Goal: Check status: Check status

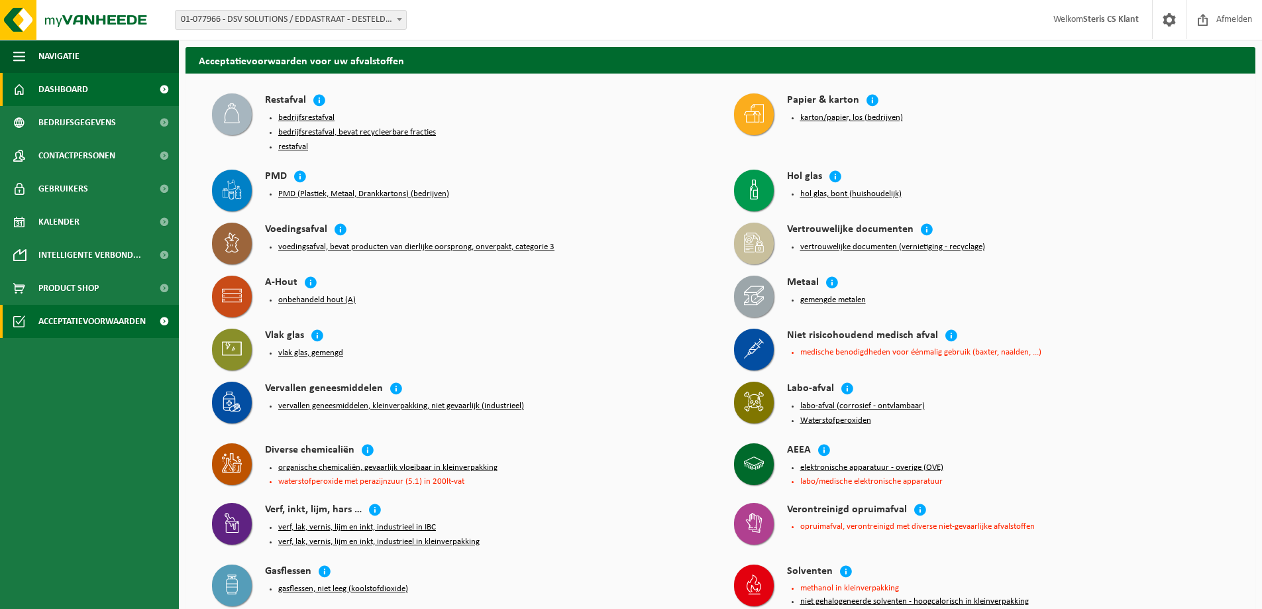
click at [86, 89] on span "Dashboard" at bounding box center [63, 89] width 50 height 33
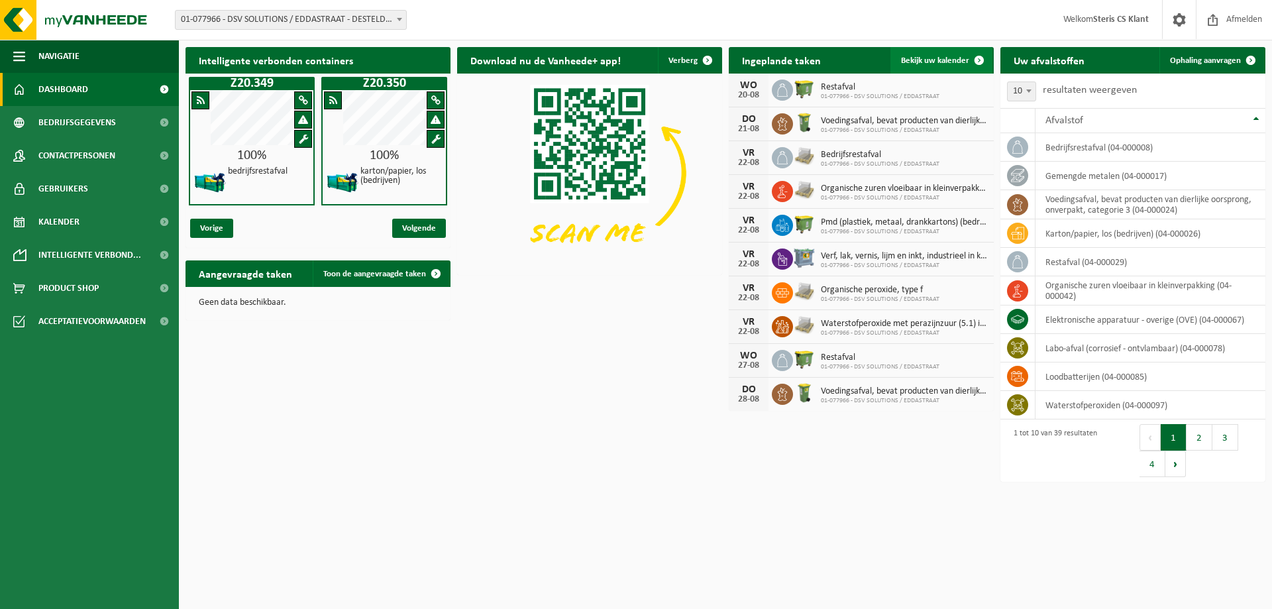
click at [928, 56] on span "Bekijk uw kalender" at bounding box center [935, 60] width 68 height 9
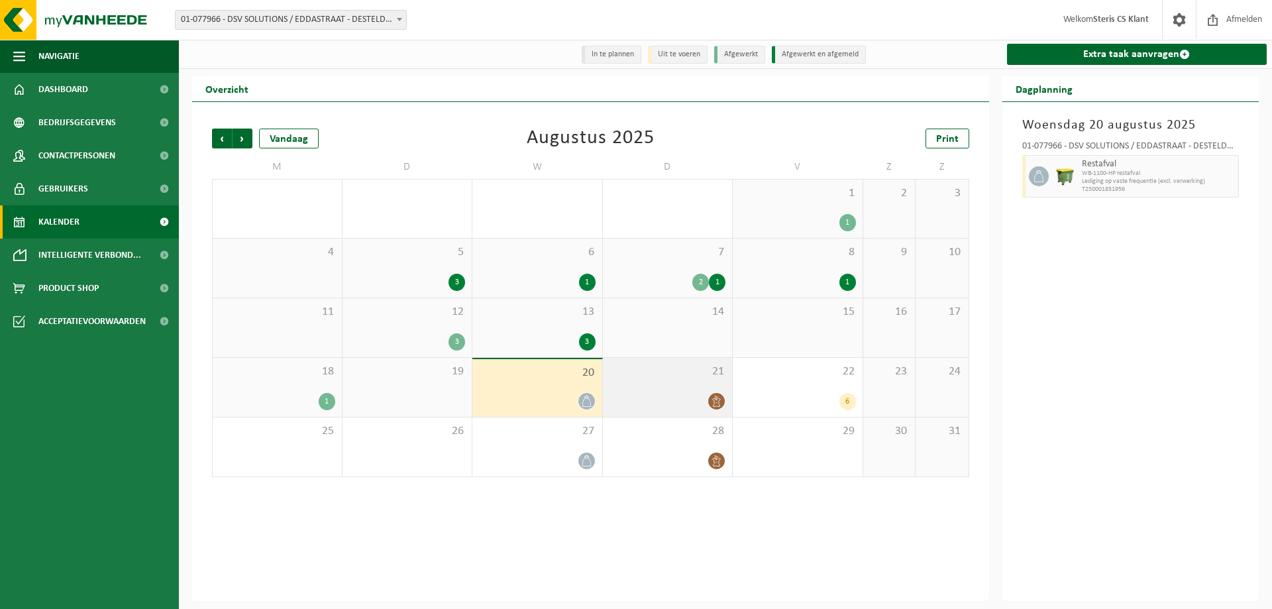
click at [673, 378] on span "21" at bounding box center [668, 371] width 117 height 15
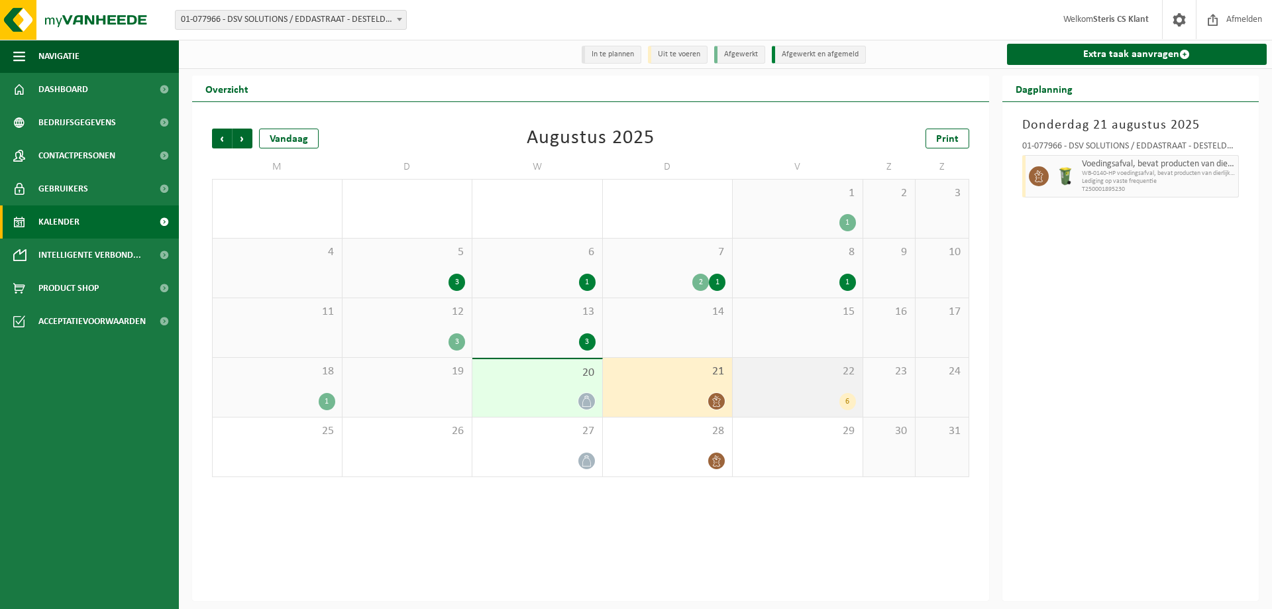
click at [827, 385] on div "22 6" at bounding box center [798, 387] width 130 height 59
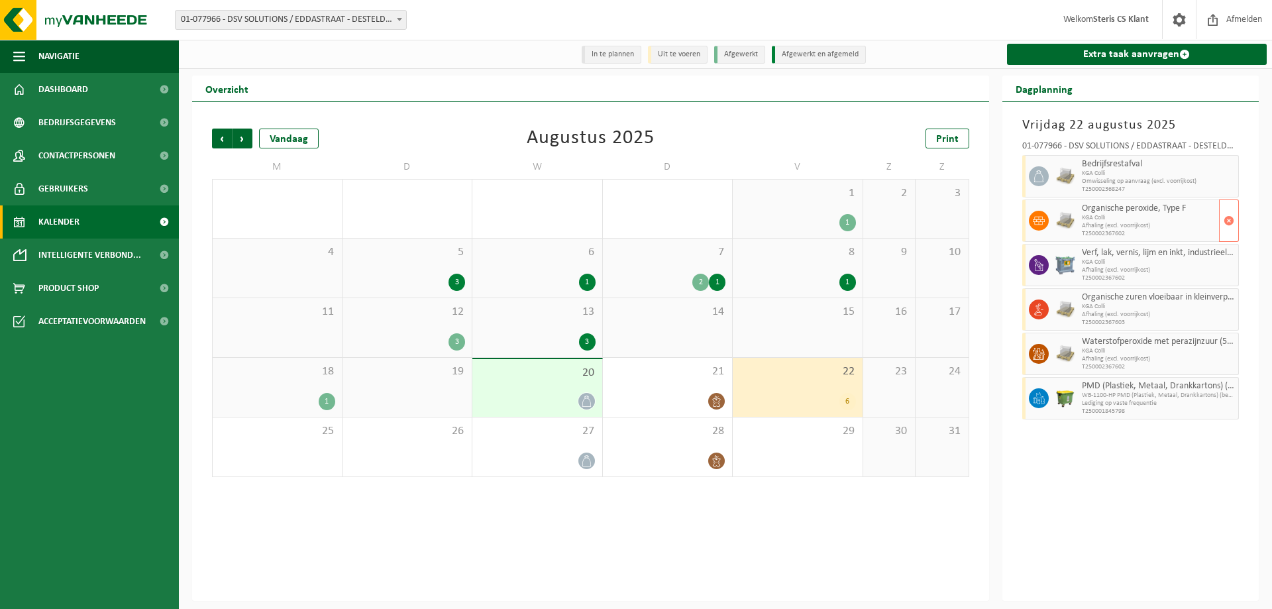
click at [1067, 225] on img at bounding box center [1066, 221] width 20 height 20
click at [290, 380] on div "18 1" at bounding box center [277, 387] width 129 height 59
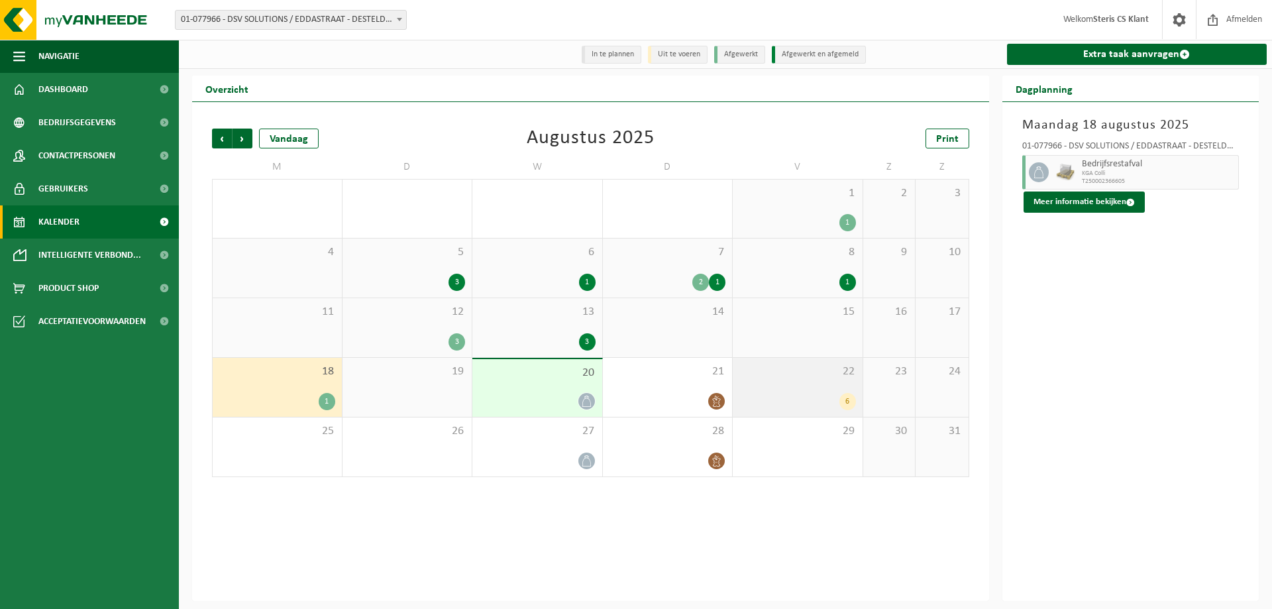
click at [787, 366] on span "22" at bounding box center [798, 371] width 117 height 15
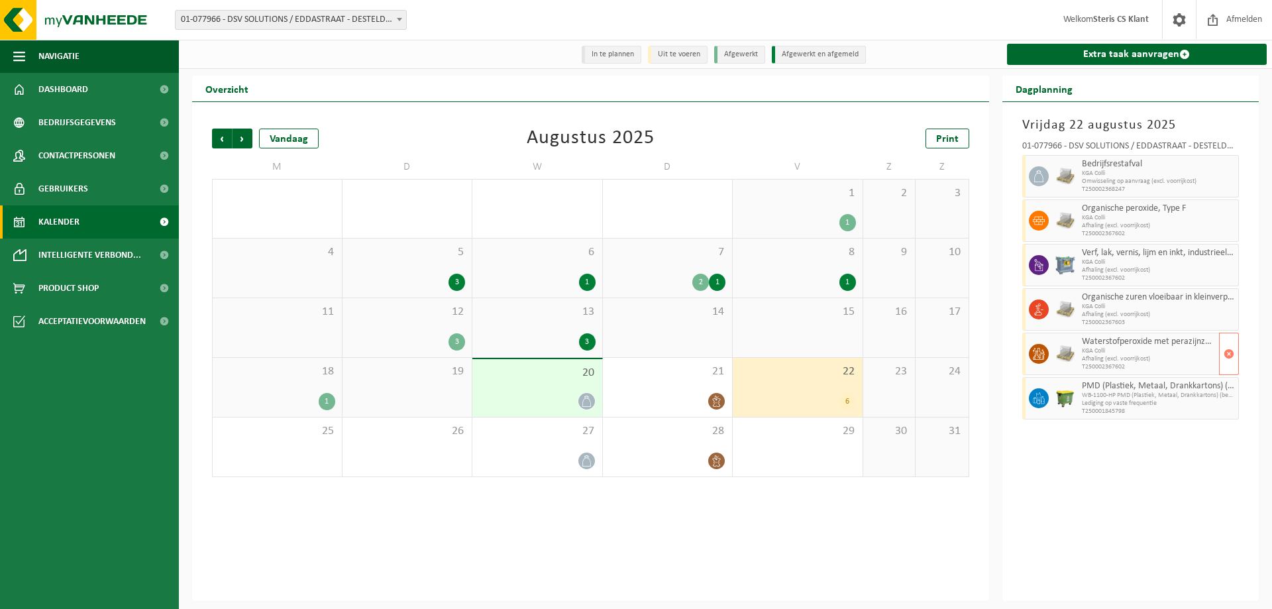
click at [1045, 355] on span at bounding box center [1039, 354] width 20 height 20
click at [1093, 356] on span "Afhaling (excl. voorrijkost)" at bounding box center [1149, 359] width 135 height 8
click at [694, 89] on div "Overzicht" at bounding box center [590, 89] width 797 height 27
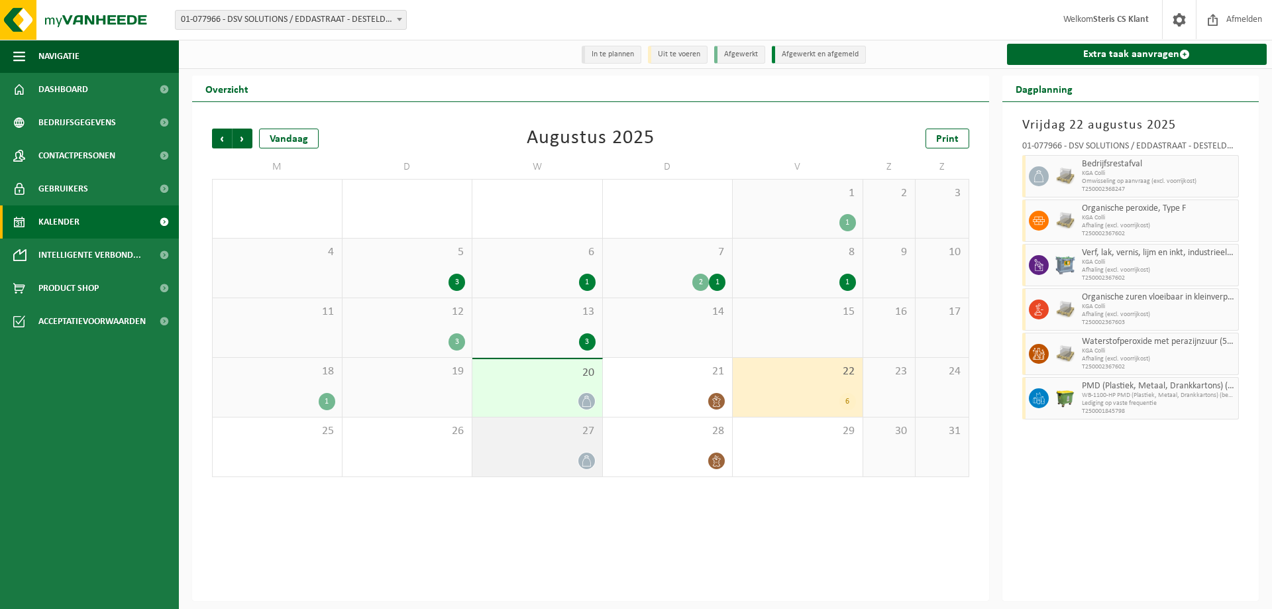
click at [551, 451] on div "27" at bounding box center [537, 446] width 130 height 59
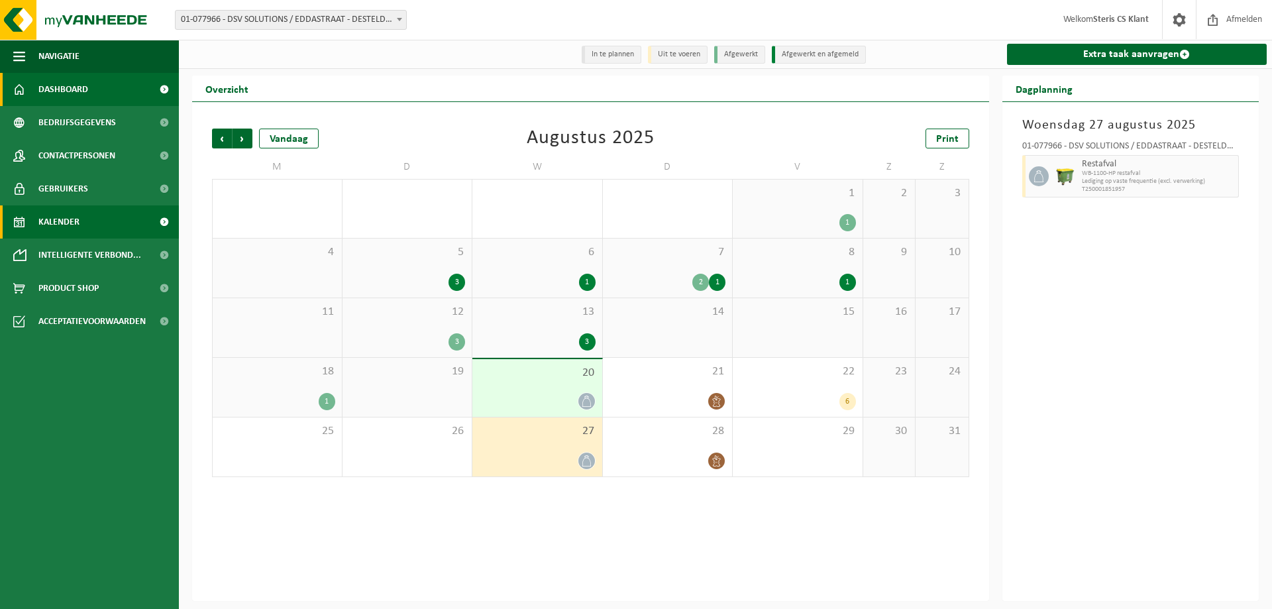
click at [78, 80] on span "Dashboard" at bounding box center [63, 89] width 50 height 33
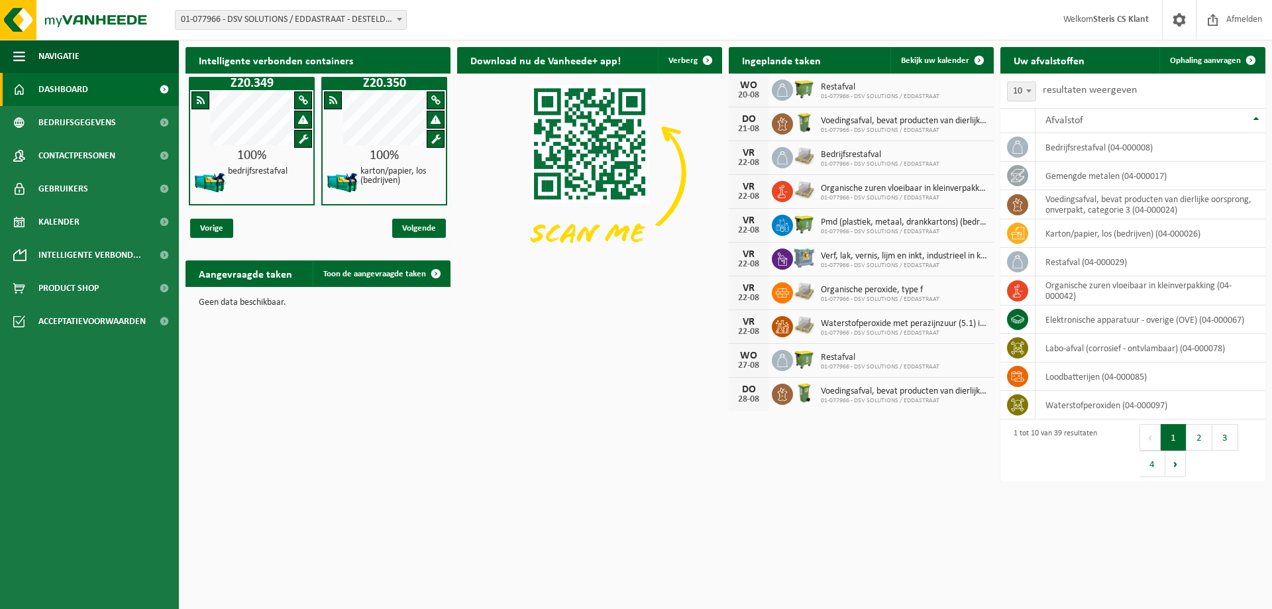
click at [873, 288] on span "Organische peroxide, type f" at bounding box center [880, 290] width 119 height 11
drag, startPoint x: 865, startPoint y: 296, endPoint x: 434, endPoint y: 382, distance: 439.9
click at [423, 376] on div "Intelligente verbonden containers Z20.349 100% bedrijfsrestafval Z20.350 100% k…" at bounding box center [725, 264] width 1087 height 449
click at [382, 276] on span "Toon de aangevraagde taken" at bounding box center [374, 274] width 103 height 9
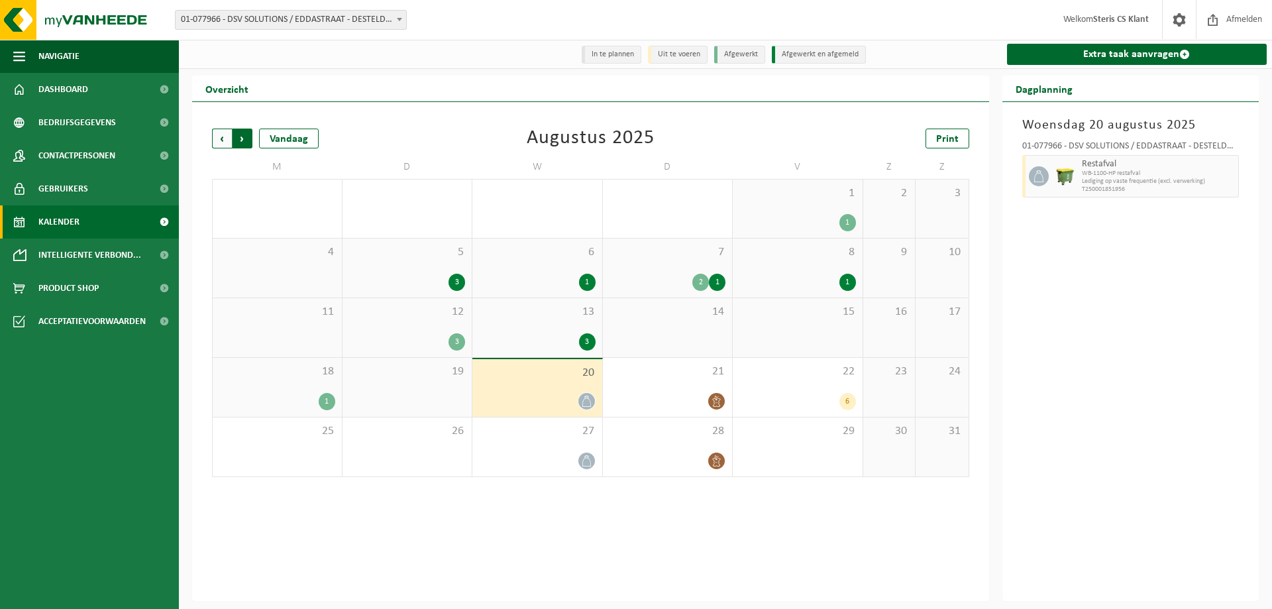
click at [217, 138] on span "Vorige" at bounding box center [222, 139] width 20 height 20
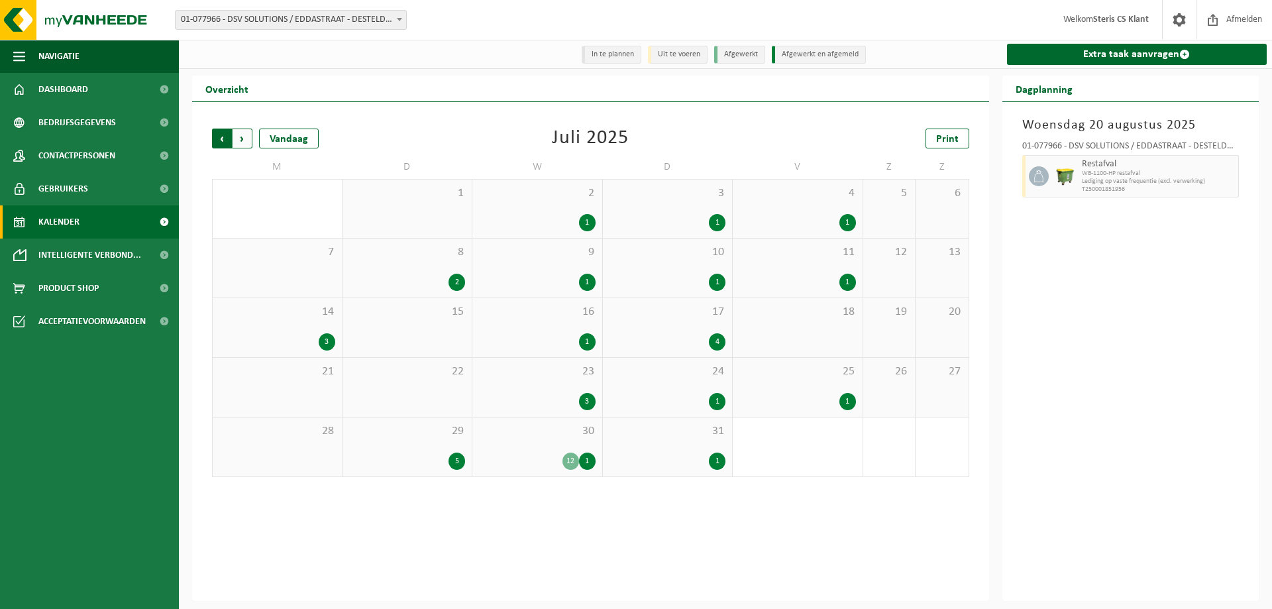
click at [249, 138] on span "Volgende" at bounding box center [243, 139] width 20 height 20
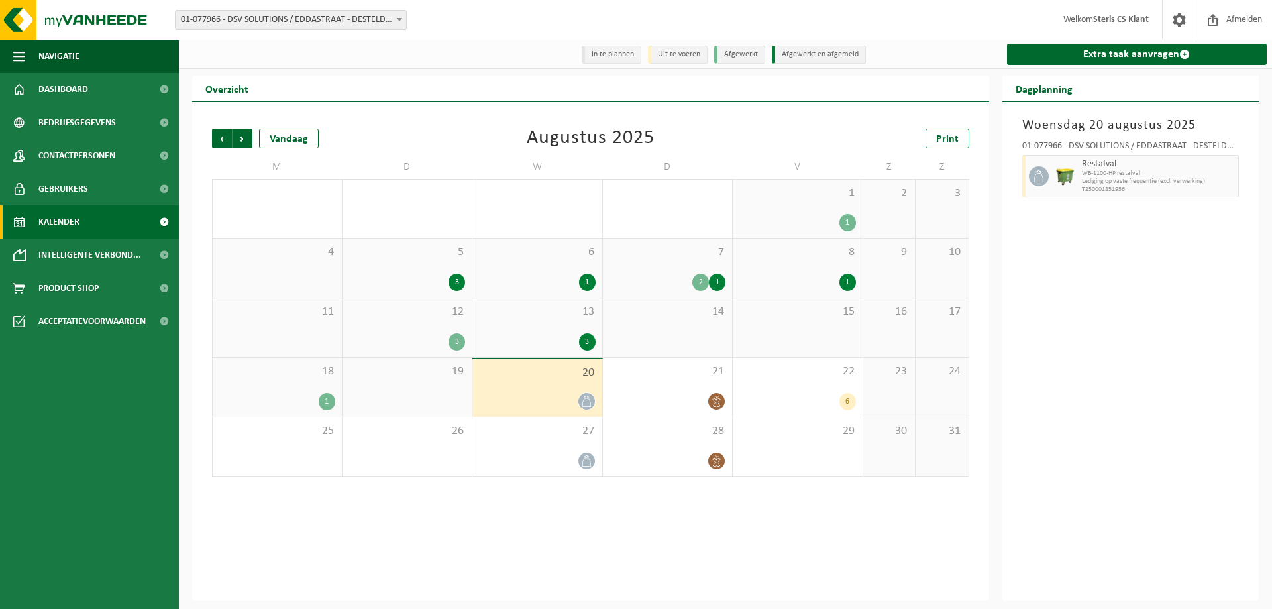
click at [634, 277] on div "2 1" at bounding box center [668, 282] width 117 height 17
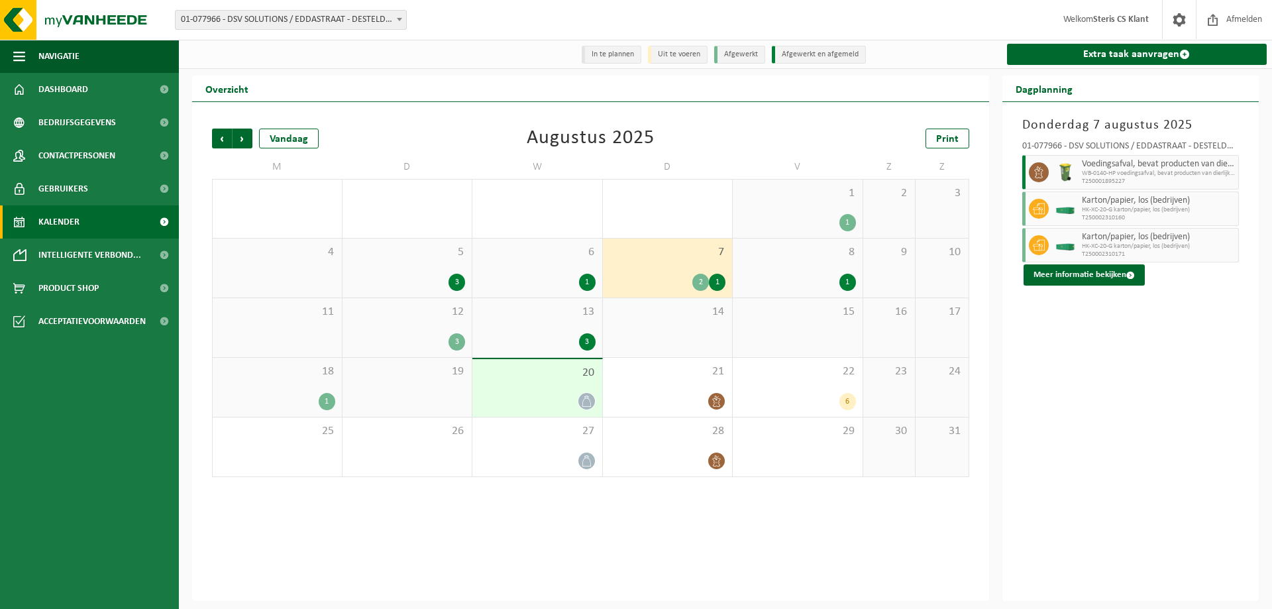
click at [423, 344] on div "3" at bounding box center [407, 341] width 117 height 17
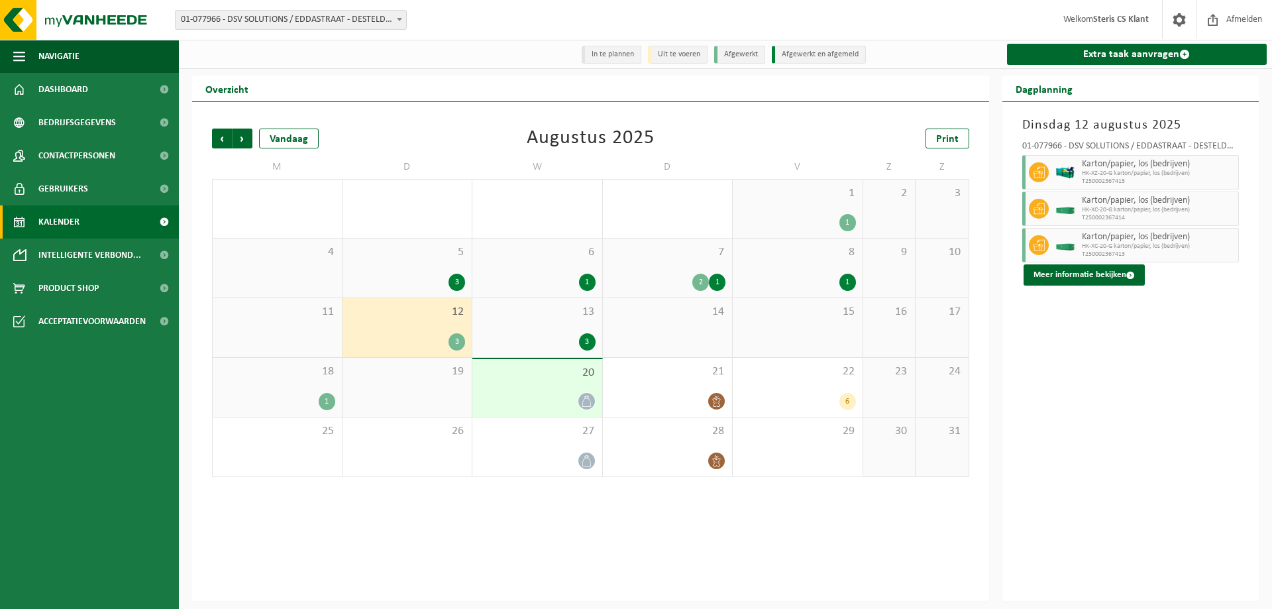
click at [544, 321] on div "13 3" at bounding box center [537, 327] width 130 height 59
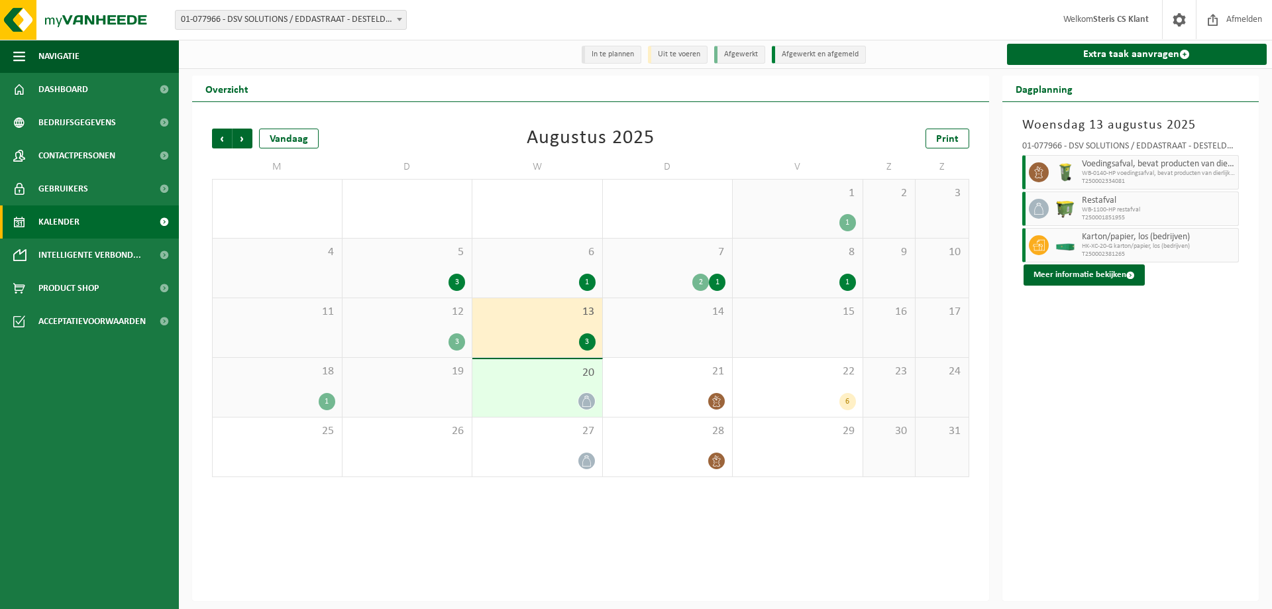
click at [806, 280] on div "1" at bounding box center [798, 282] width 117 height 17
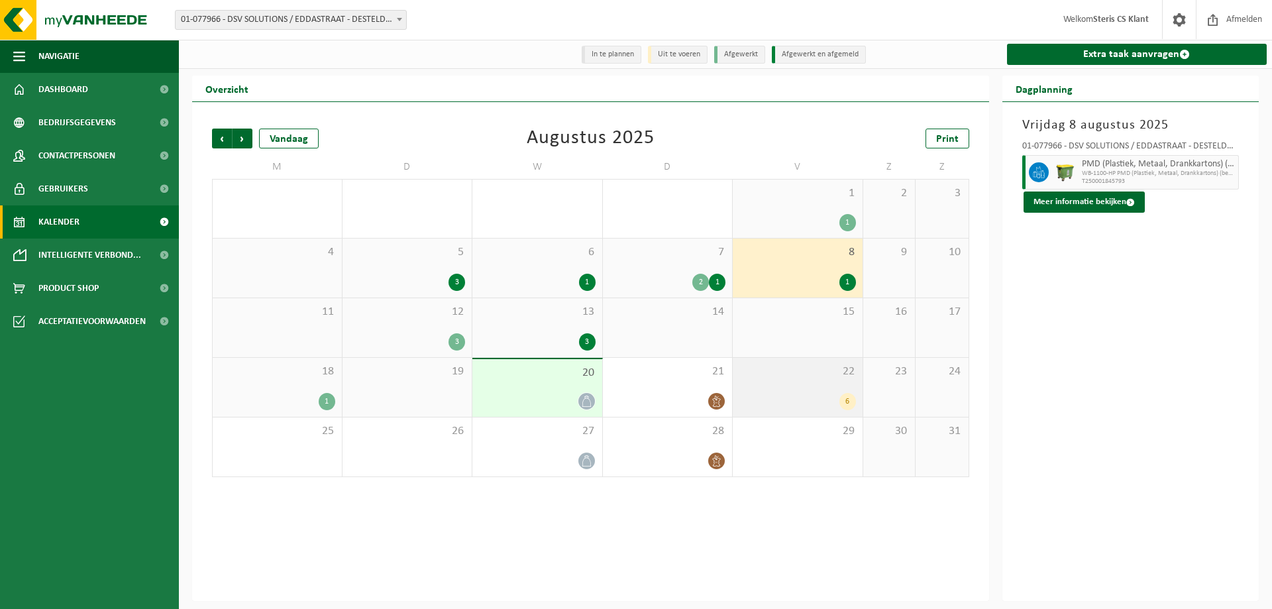
click at [786, 408] on div "6" at bounding box center [798, 401] width 117 height 17
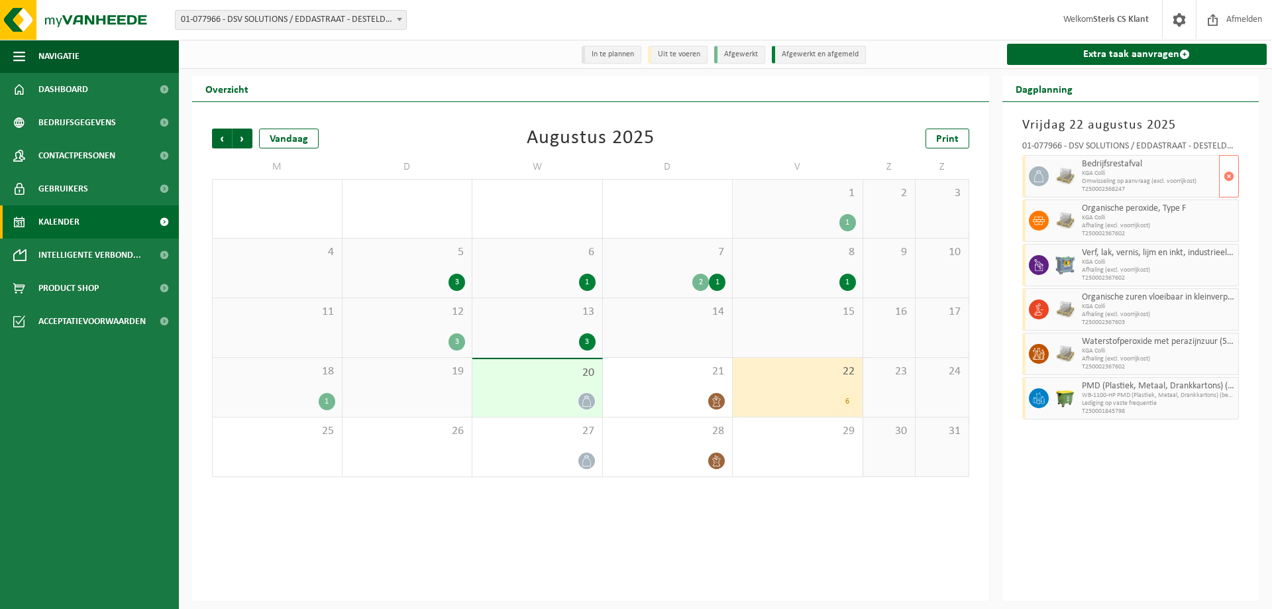
click at [1040, 172] on icon at bounding box center [1039, 176] width 12 height 12
click at [78, 101] on span "Dashboard" at bounding box center [63, 89] width 50 height 33
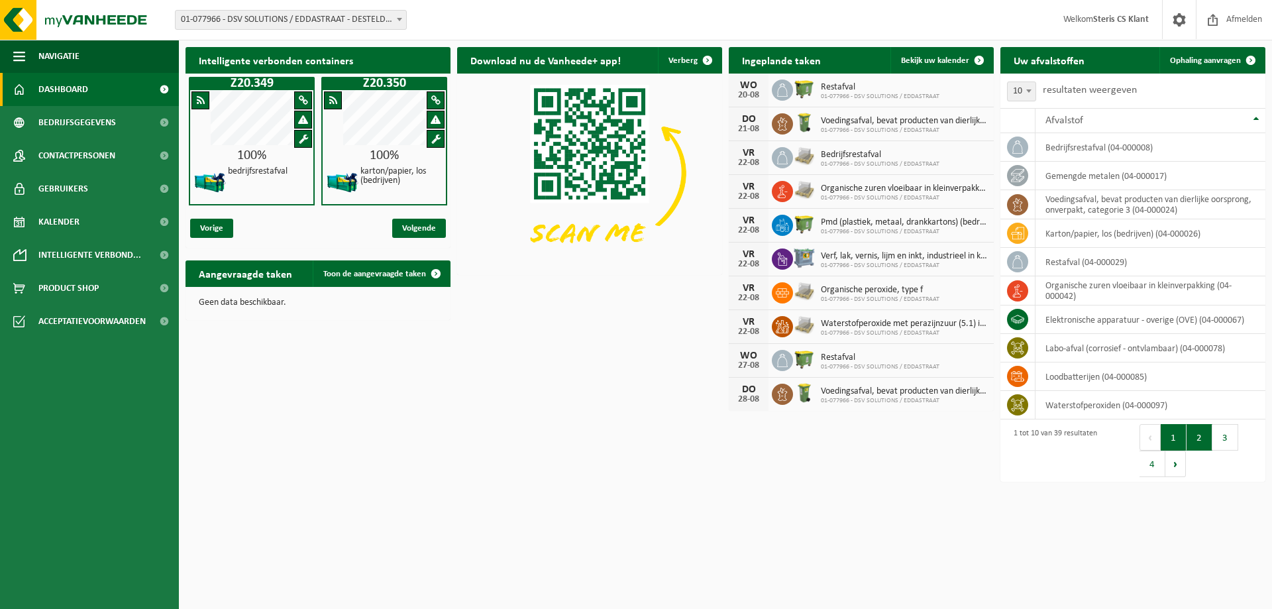
click at [1195, 436] on button "2" at bounding box center [1200, 437] width 26 height 27
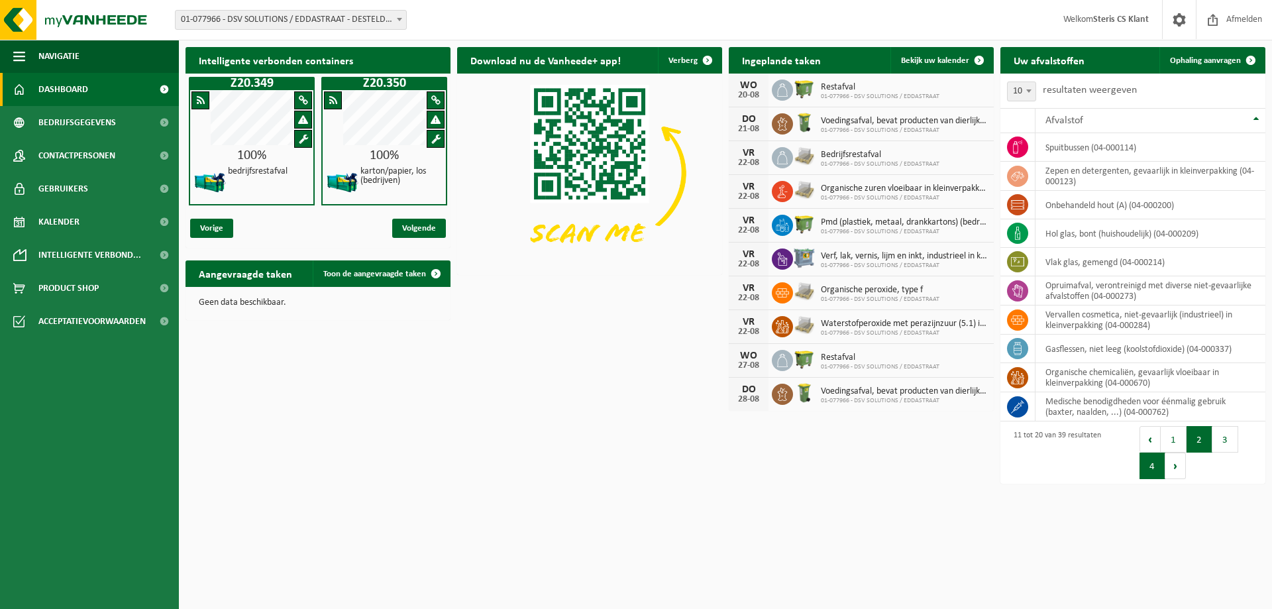
click at [1148, 464] on button "4" at bounding box center [1153, 466] width 26 height 27
